Goal: Complete application form

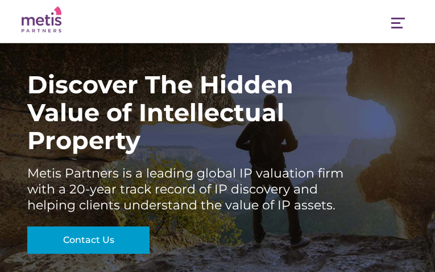
type input "**********"
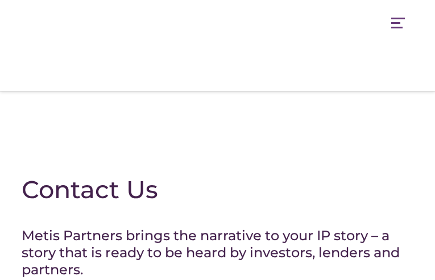
type input "*********"
type input "**********"
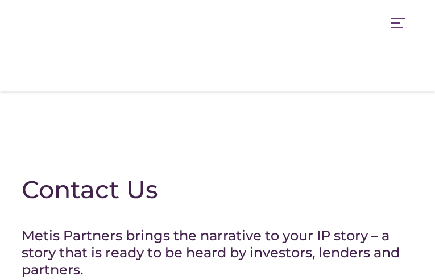
select select "**********"
